Goal: Information Seeking & Learning: Learn about a topic

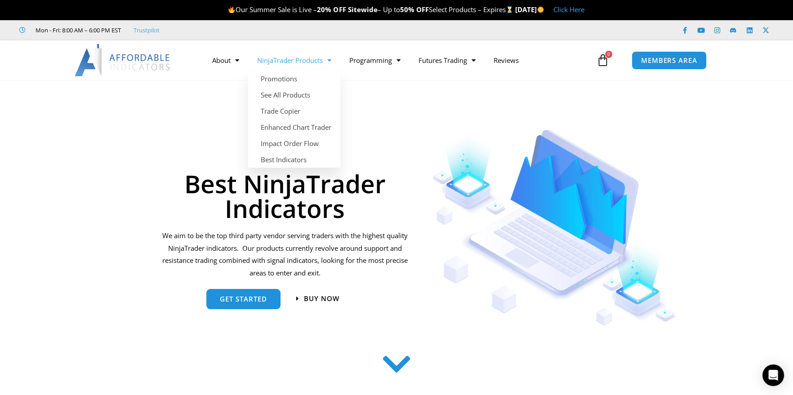
click at [328, 62] on span "Menu" at bounding box center [327, 61] width 9 height 16
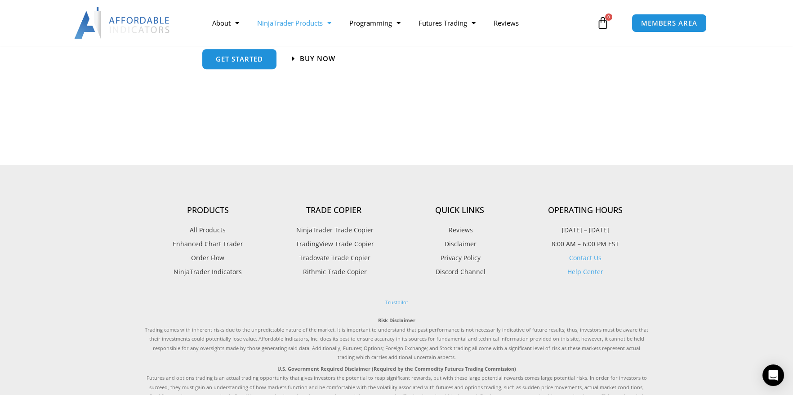
scroll to position [1079, 0]
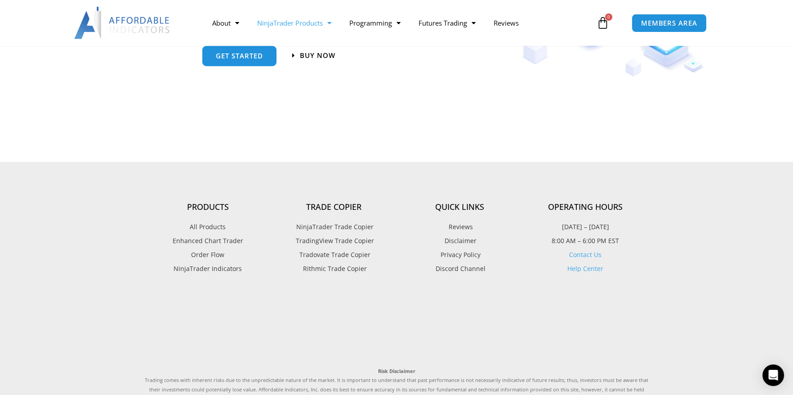
click at [233, 271] on span "NinjaTrader Indicators" at bounding box center [208, 269] width 68 height 12
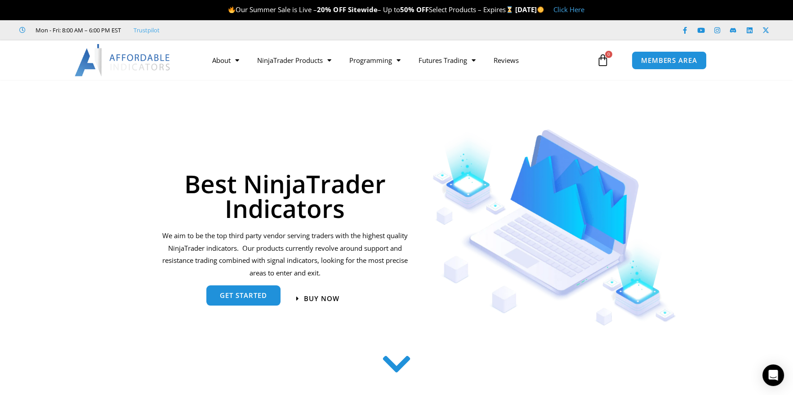
click at [233, 293] on span "get started" at bounding box center [243, 295] width 47 height 7
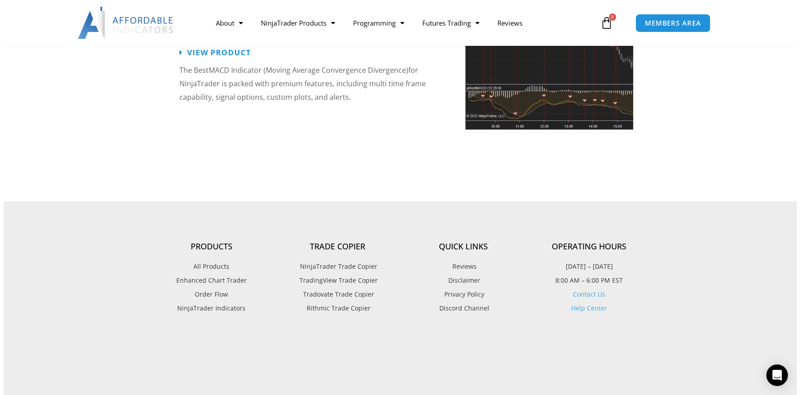
scroll to position [2133, 0]
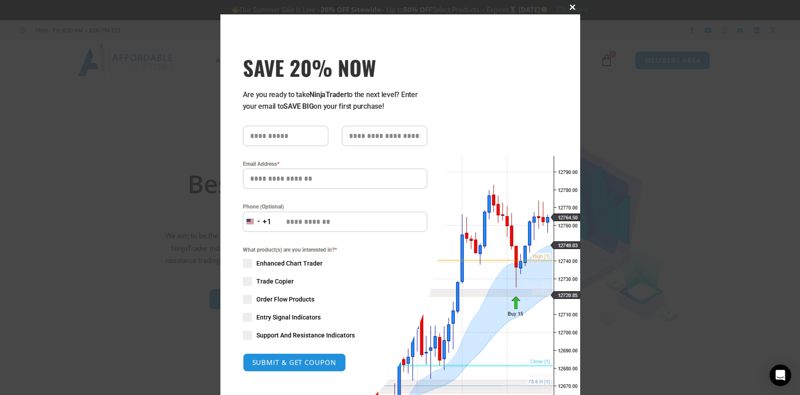
click at [568, 5] on span at bounding box center [573, 6] width 14 height 5
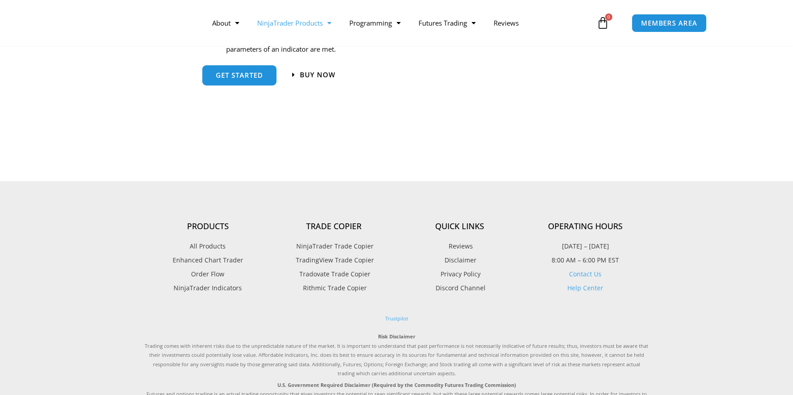
scroll to position [1079, 0]
